Goal: Transaction & Acquisition: Purchase product/service

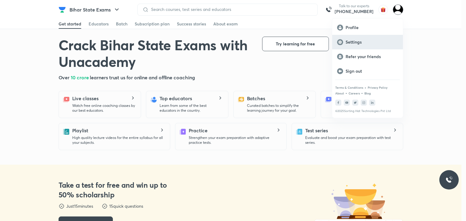
click at [354, 42] on p "Settings" at bounding box center [371, 41] width 52 height 5
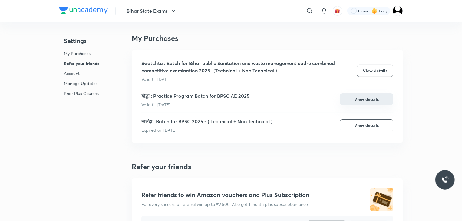
click at [364, 99] on button "View details" at bounding box center [366, 99] width 53 height 12
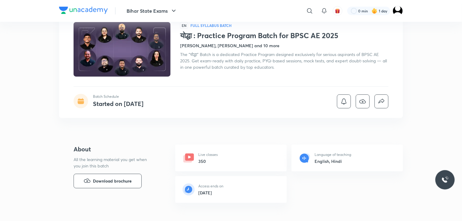
scroll to position [30, 0]
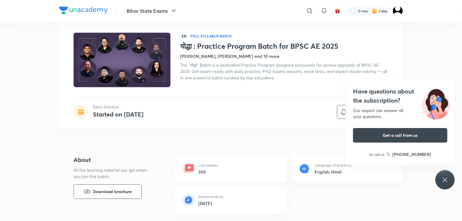
click at [446, 180] on icon at bounding box center [445, 180] width 5 height 5
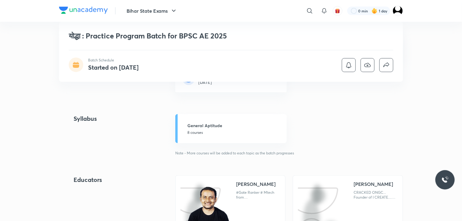
scroll to position [0, 0]
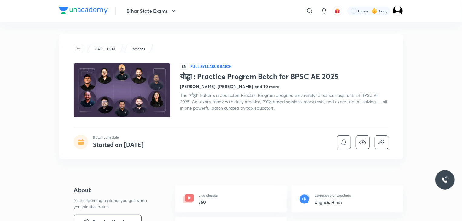
click at [266, 86] on h4 "[PERSON_NAME], [PERSON_NAME] and 10 more" at bounding box center [229, 86] width 99 height 6
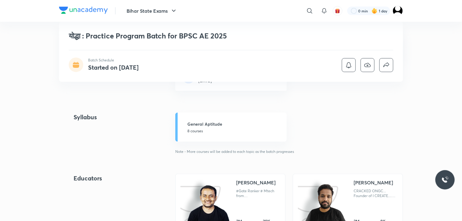
scroll to position [160, 0]
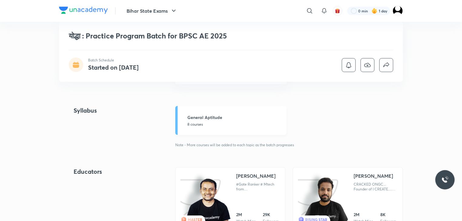
click at [200, 119] on h5 "General Aptitude" at bounding box center [236, 117] width 96 height 6
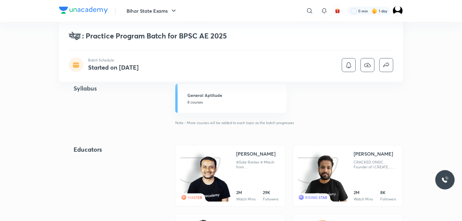
scroll to position [212, 0]
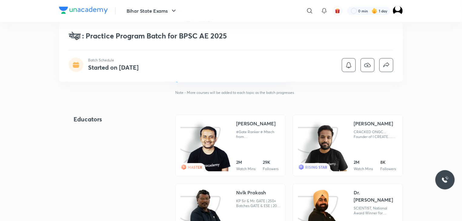
click at [250, 123] on div "[PERSON_NAME]" at bounding box center [255, 123] width 39 height 7
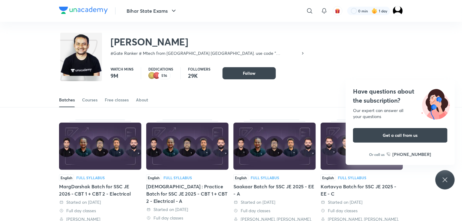
click at [446, 178] on icon at bounding box center [445, 179] width 7 height 7
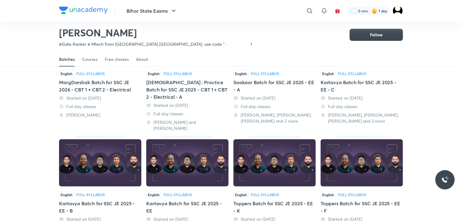
scroll to position [87, 0]
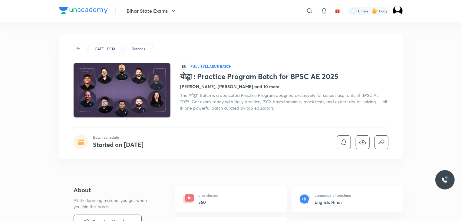
click at [268, 85] on h4 "[PERSON_NAME], [PERSON_NAME] and 10 more" at bounding box center [229, 86] width 99 height 6
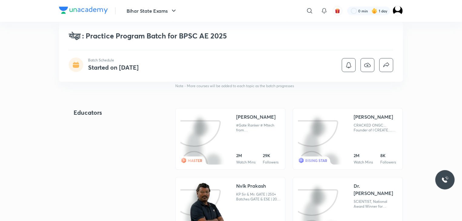
scroll to position [220, 0]
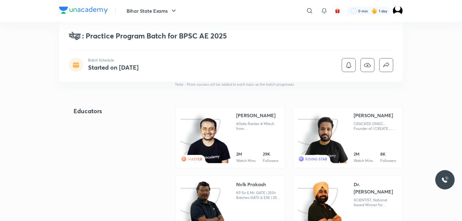
click at [249, 115] on div "[PERSON_NAME]" at bounding box center [255, 115] width 39 height 7
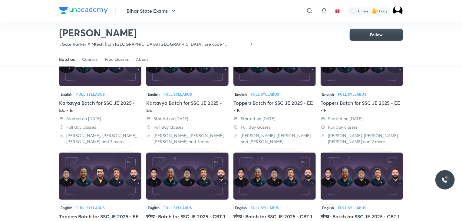
scroll to position [147, 0]
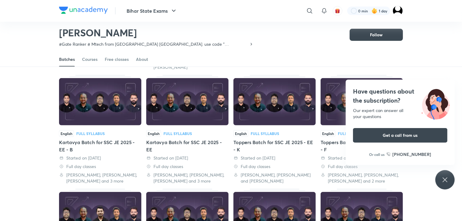
click at [446, 181] on icon at bounding box center [445, 179] width 7 height 7
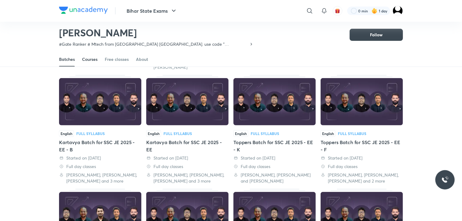
click at [91, 58] on div "Courses" at bounding box center [89, 59] width 15 height 6
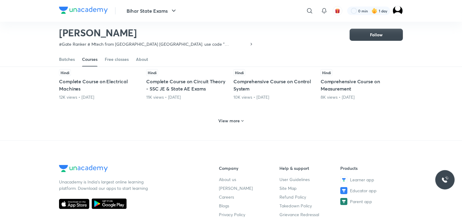
scroll to position [299, 0]
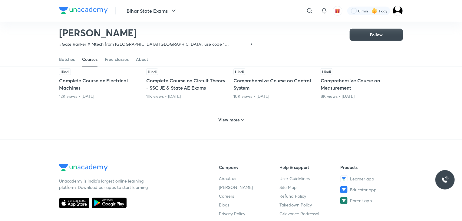
click at [235, 121] on h6 "View more" at bounding box center [230, 120] width 22 height 6
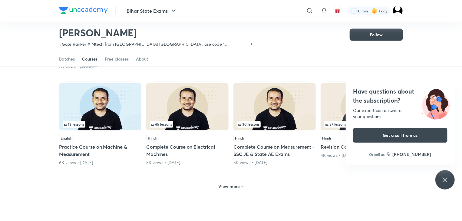
scroll to position [541, 0]
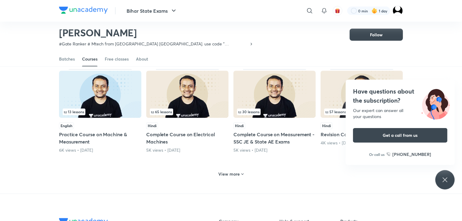
click at [444, 180] on icon at bounding box center [445, 179] width 7 height 7
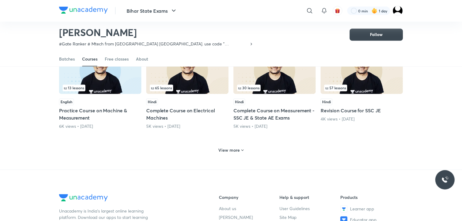
scroll to position [572, 0]
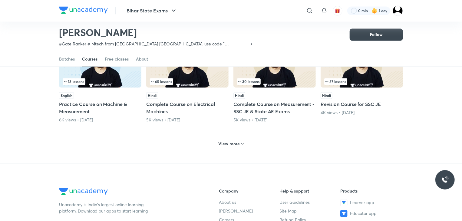
click at [238, 145] on h6 "View more" at bounding box center [230, 144] width 22 height 6
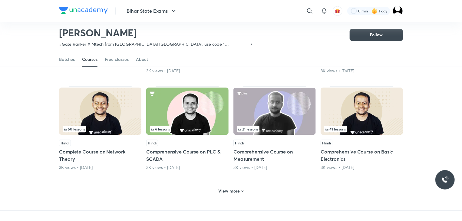
scroll to position [844, 0]
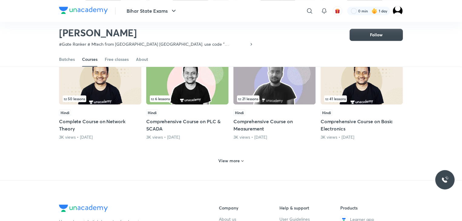
click at [245, 160] on div "View more" at bounding box center [231, 161] width 30 height 10
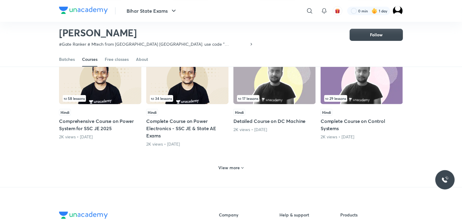
scroll to position [1147, 0]
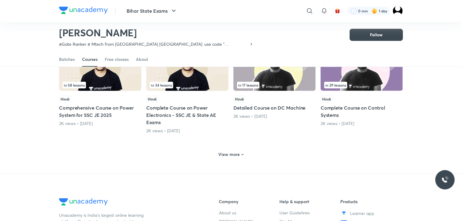
click at [242, 154] on icon at bounding box center [243, 155] width 2 height 2
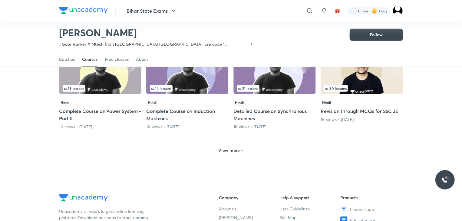
scroll to position [1451, 0]
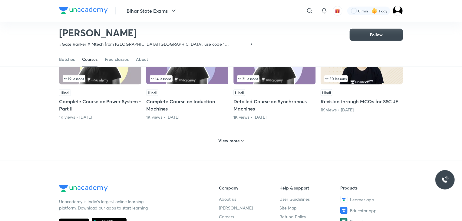
click at [239, 138] on h6 "View more" at bounding box center [230, 141] width 22 height 6
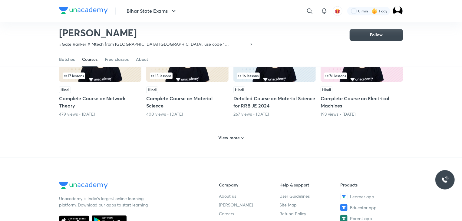
scroll to position [1754, 0]
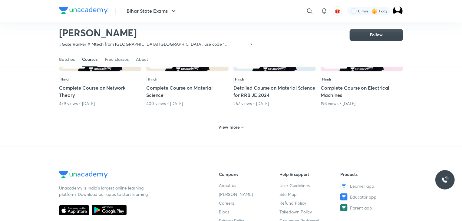
click at [240, 125] on icon at bounding box center [242, 127] width 5 height 5
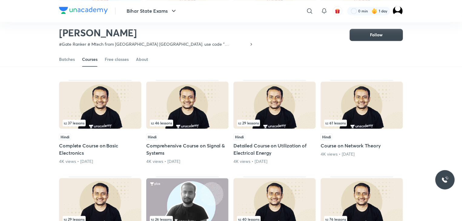
scroll to position [572, 0]
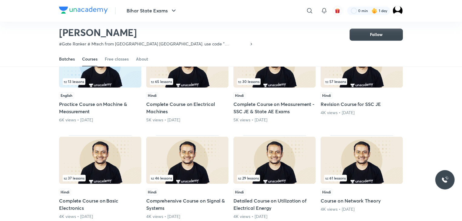
click at [67, 59] on div "Batches" at bounding box center [67, 59] width 16 height 6
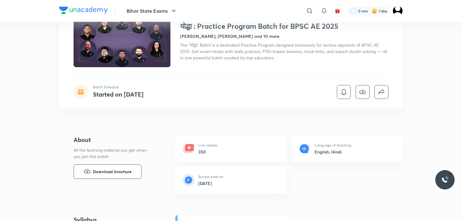
scroll to position [61, 0]
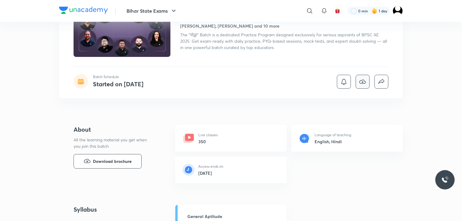
click at [363, 82] on icon "button" at bounding box center [362, 81] width 7 height 7
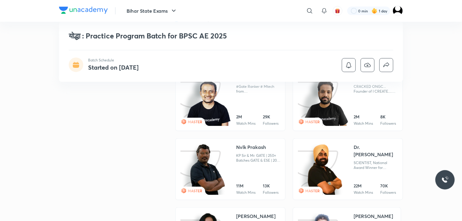
scroll to position [273, 0]
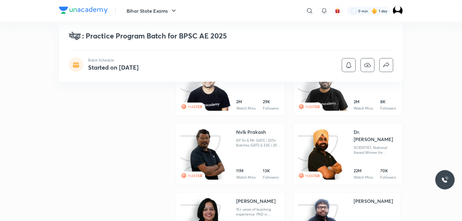
click at [366, 130] on div "Dr. [PERSON_NAME]" at bounding box center [376, 136] width 44 height 15
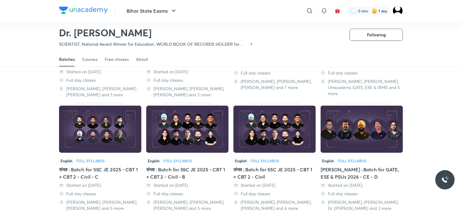
scroll to position [238, 0]
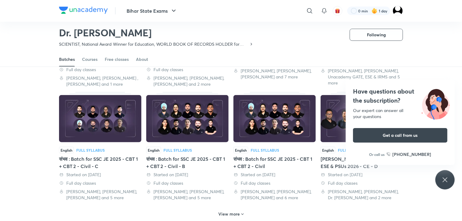
click at [447, 179] on icon at bounding box center [445, 179] width 7 height 7
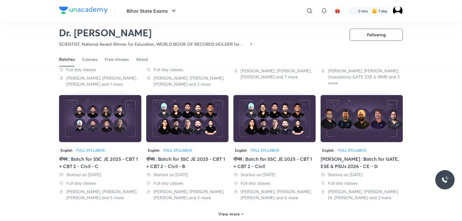
scroll to position [269, 0]
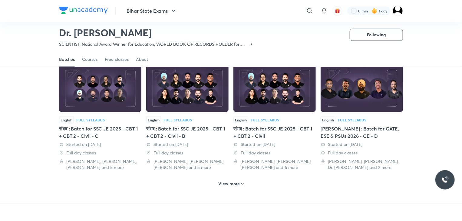
click at [238, 184] on h6 "View more" at bounding box center [230, 184] width 22 height 6
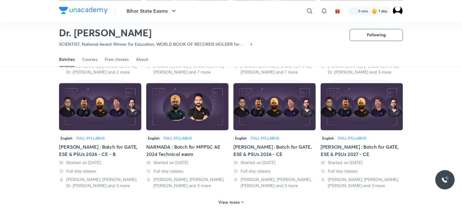
scroll to position [602, 0]
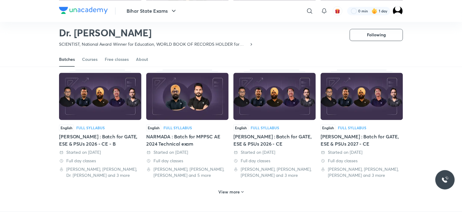
click at [245, 190] on div "View more" at bounding box center [231, 192] width 30 height 10
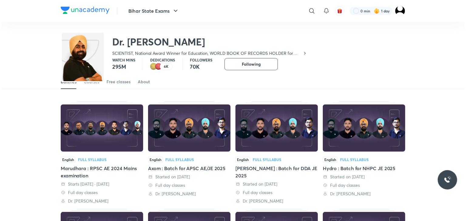
scroll to position [0, 0]
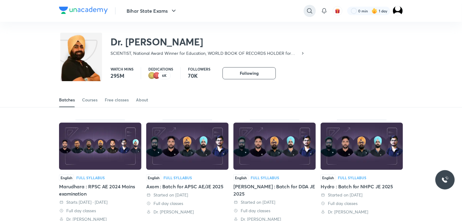
click at [310, 9] on icon at bounding box center [309, 10] width 7 height 7
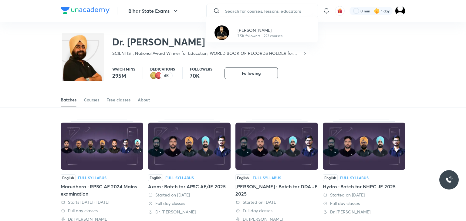
click at [271, 8] on div "[PERSON_NAME] 7.5K followers • 223 courses" at bounding box center [233, 110] width 466 height 221
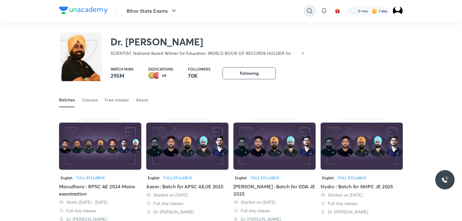
click at [309, 10] on icon at bounding box center [309, 10] width 7 height 7
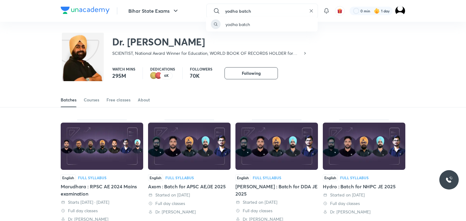
type input "yodha batch"
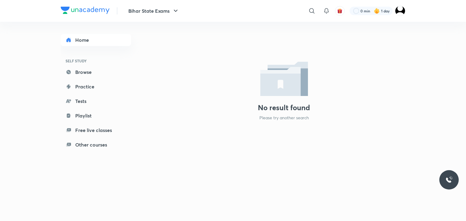
click at [80, 10] on img at bounding box center [85, 10] width 49 height 7
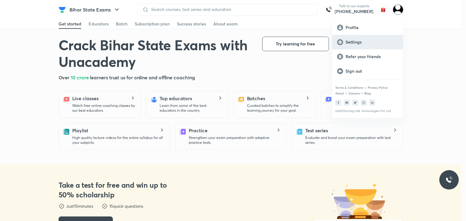
click at [354, 40] on p "Settings" at bounding box center [371, 41] width 52 height 5
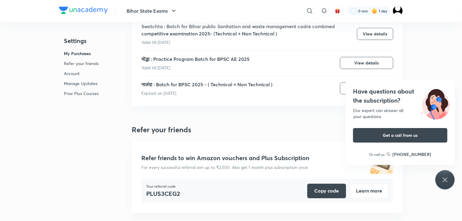
scroll to position [30, 0]
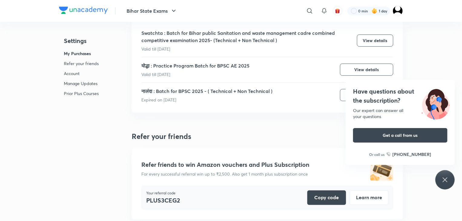
click at [447, 180] on icon at bounding box center [445, 179] width 7 height 7
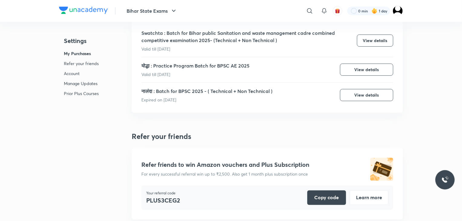
scroll to position [0, 0]
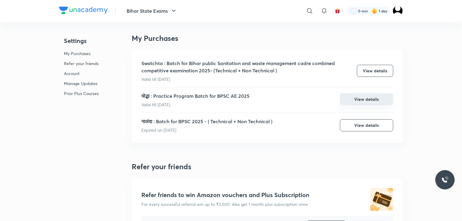
click at [354, 103] on button "View details" at bounding box center [366, 99] width 53 height 12
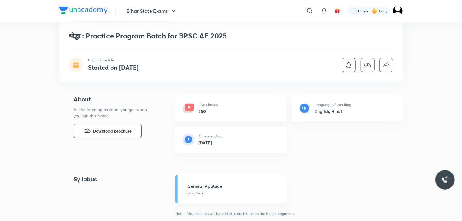
scroll to position [61, 0]
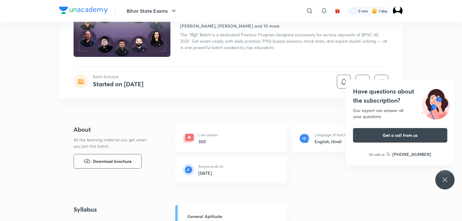
click at [445, 180] on icon at bounding box center [445, 180] width 5 height 5
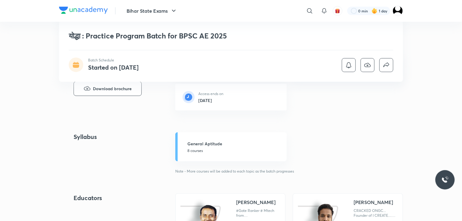
scroll to position [59, 0]
